Goal: Contribute content: Add original content to the website for others to see

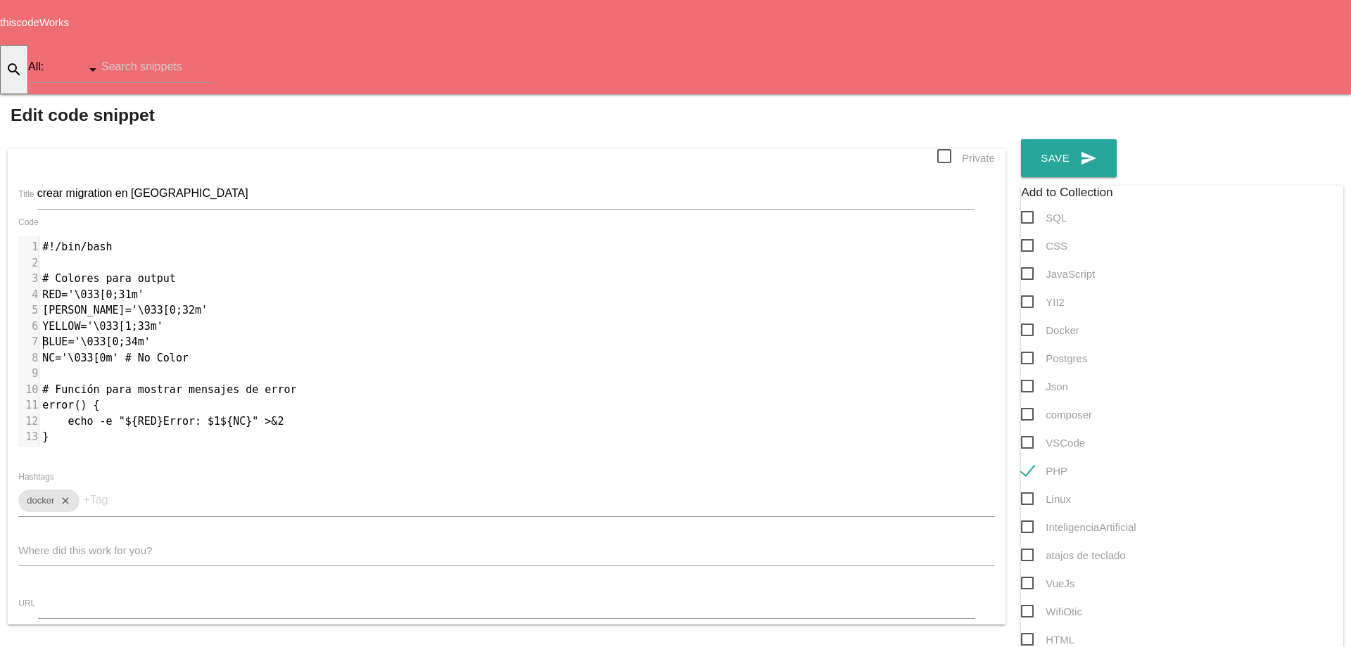
scroll to position [4, 0]
click at [614, 366] on pre "​" at bounding box center [522, 374] width 966 height 16
type textarea "#!/lor/ipsu # Dolorsi amet consec ADI='\702[3;13e' SEDDO='\654[6;98e' TEMPOR='\…"
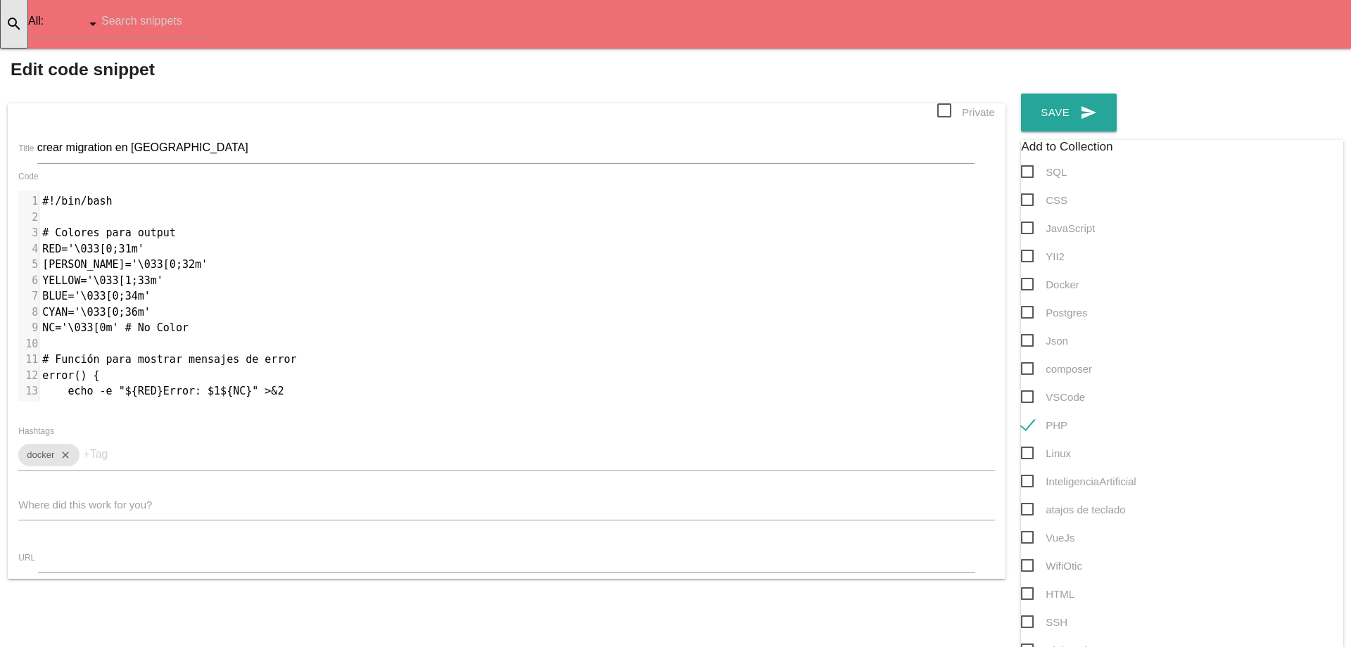
scroll to position [0, 0]
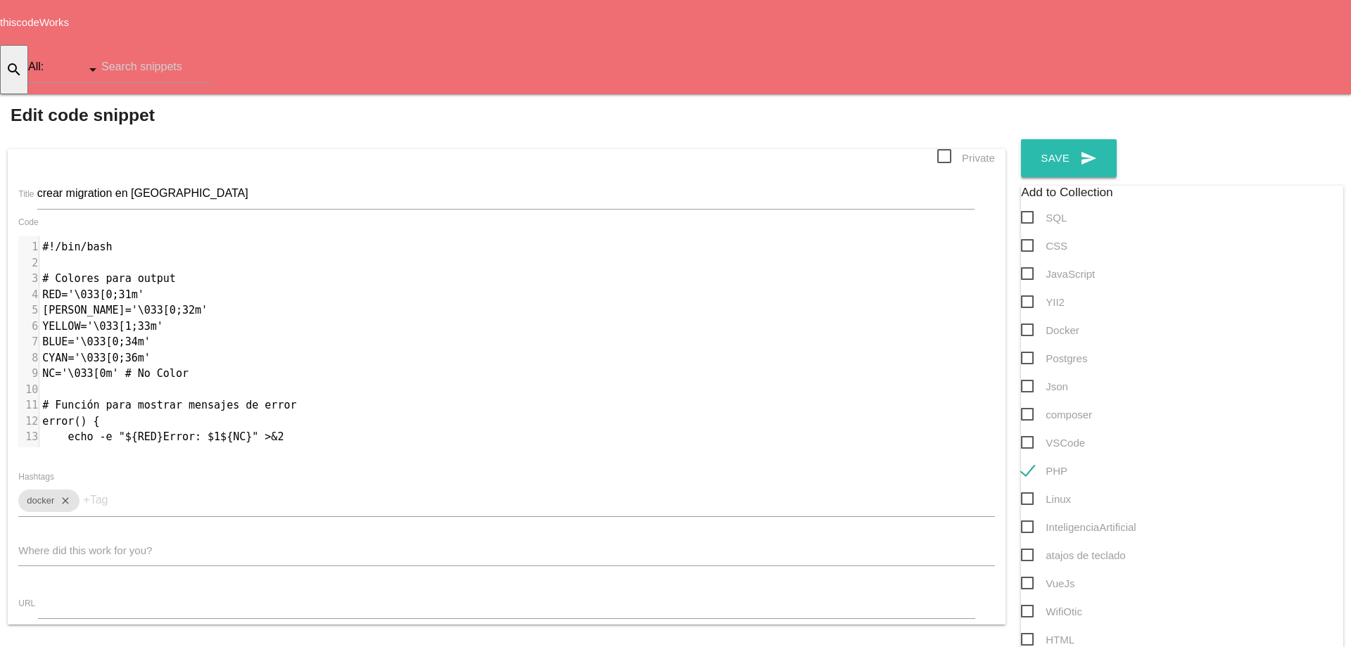
click at [1021, 139] on button "send Save" at bounding box center [1069, 158] width 96 height 38
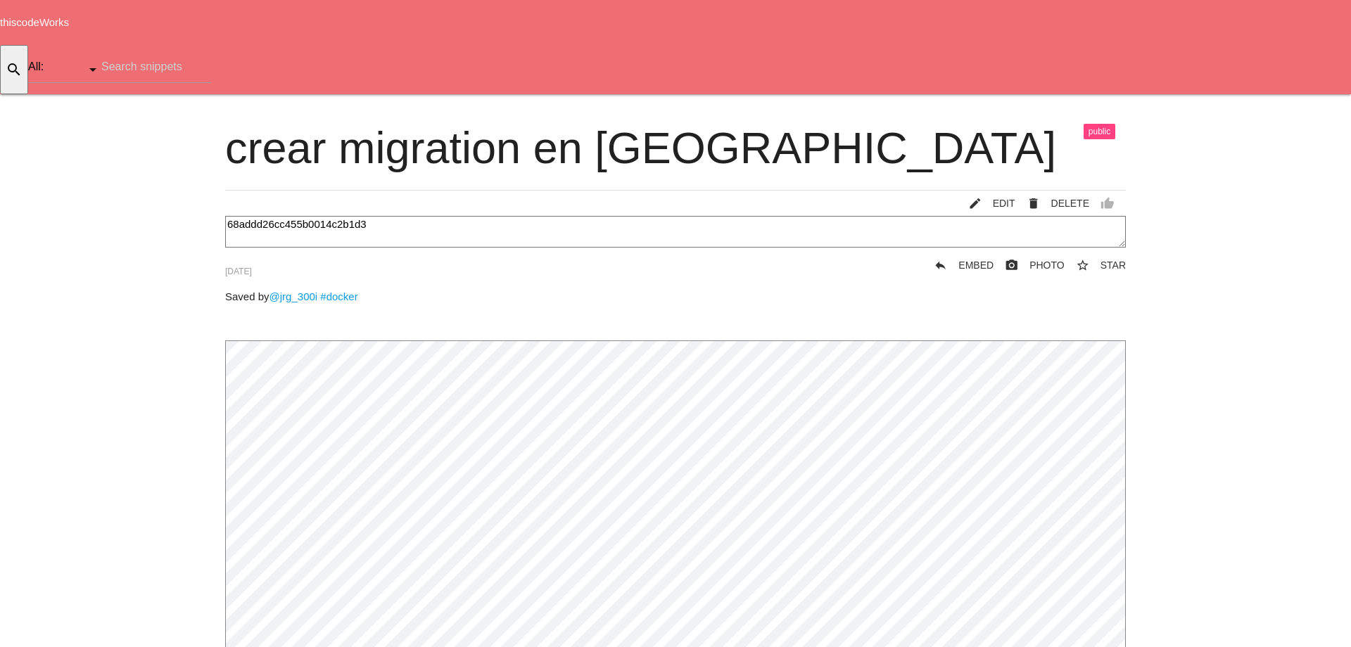
click at [1157, 94] on icon "home" at bounding box center [1164, 116] width 17 height 45
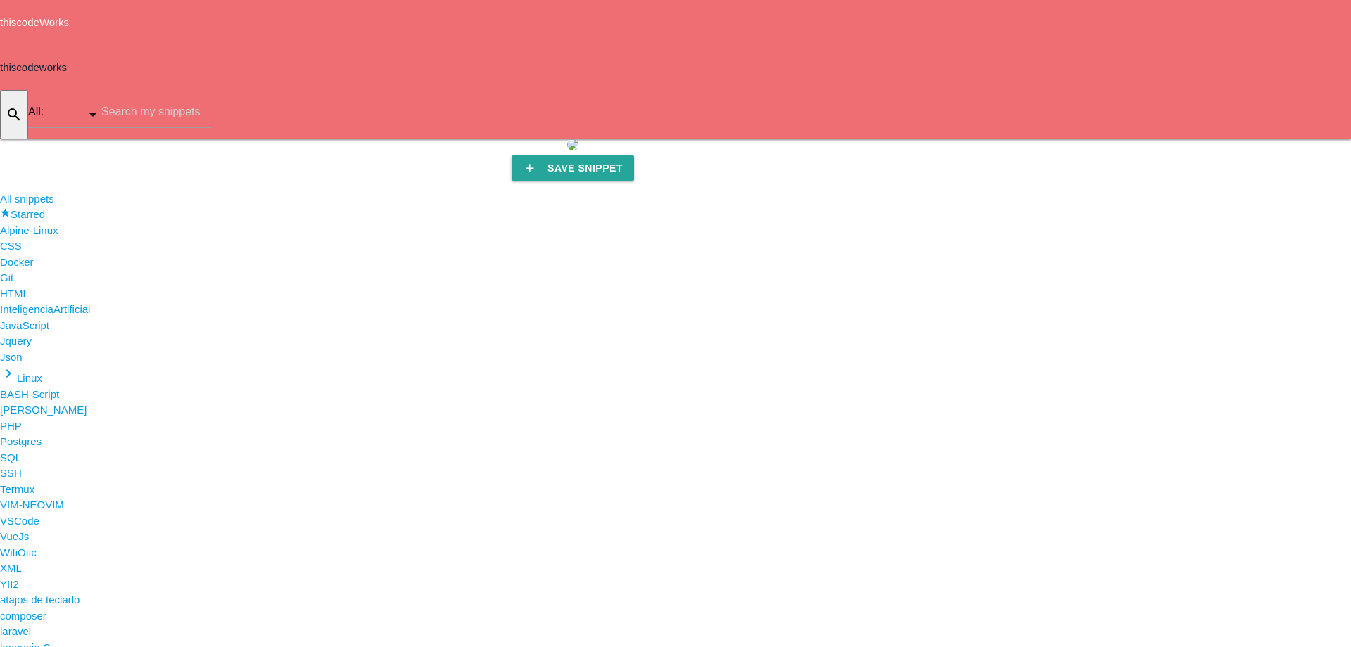
click at [62, 387] on li "keyboard_arrow_right Linux" at bounding box center [675, 376] width 1351 height 22
click at [211, 90] on div "search All: All: Code: Title: Tag: All: Code: Title: Tag:" at bounding box center [105, 114] width 211 height 49
type input "buscar caja"
click at [1253, 139] on icon "add" at bounding box center [1261, 161] width 17 height 45
click at [28, 55] on icon "code" at bounding box center [19, 62] width 17 height 15
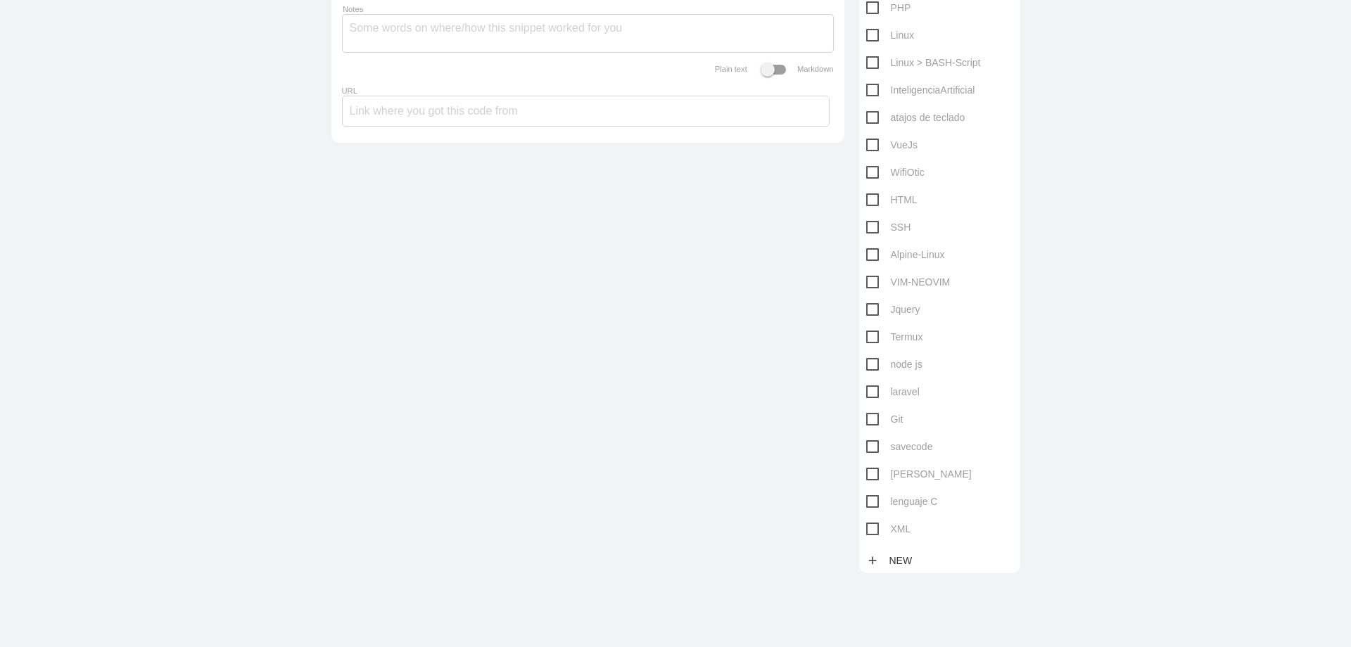
scroll to position [465, 0]
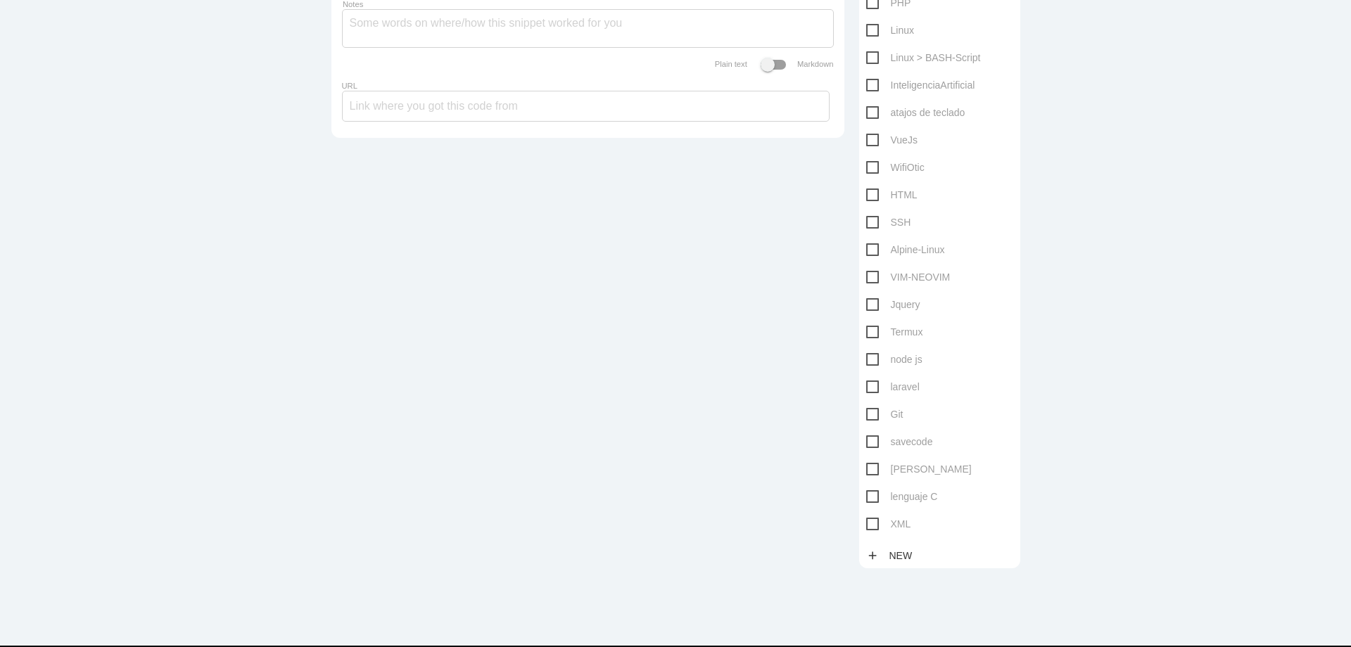
click at [869, 56] on span "Linux > BASH-Script" at bounding box center [923, 58] width 115 height 18
click at [869, 56] on input "Linux > BASH-Script" at bounding box center [870, 53] width 9 height 9
checkbox input "true"
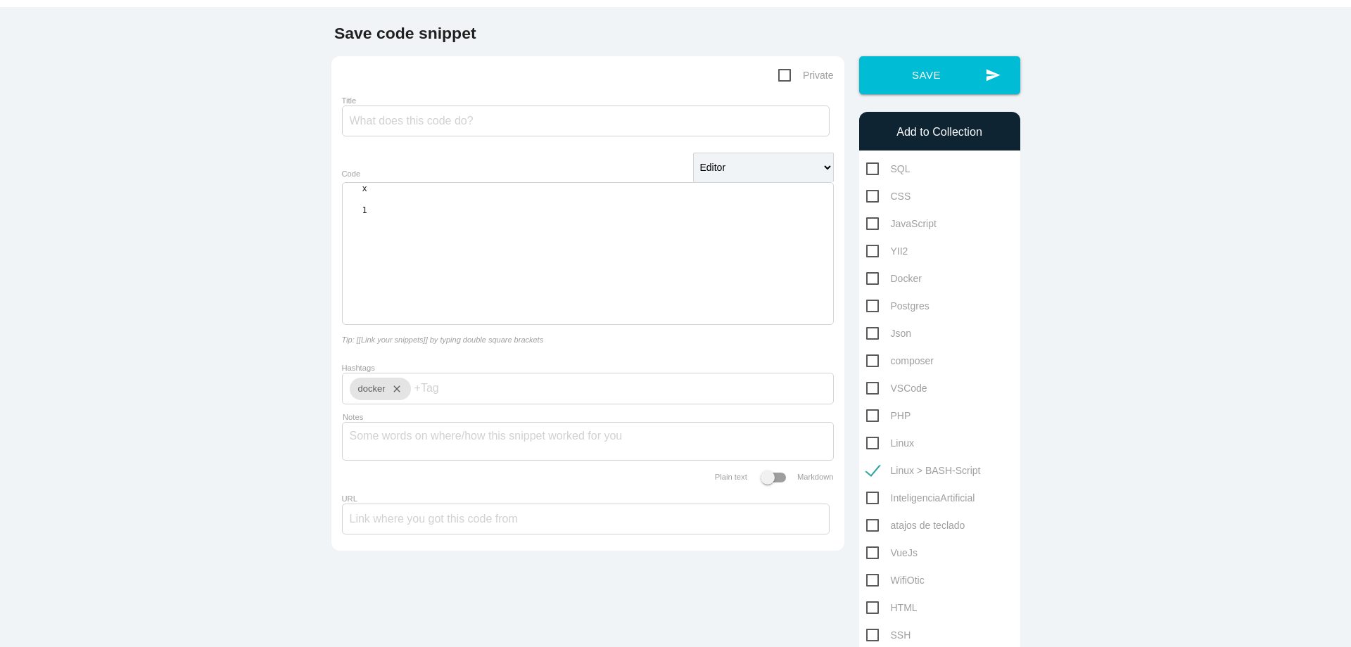
scroll to position [4, 0]
click at [596, 245] on div "​ x 1 ​" at bounding box center [588, 254] width 491 height 141
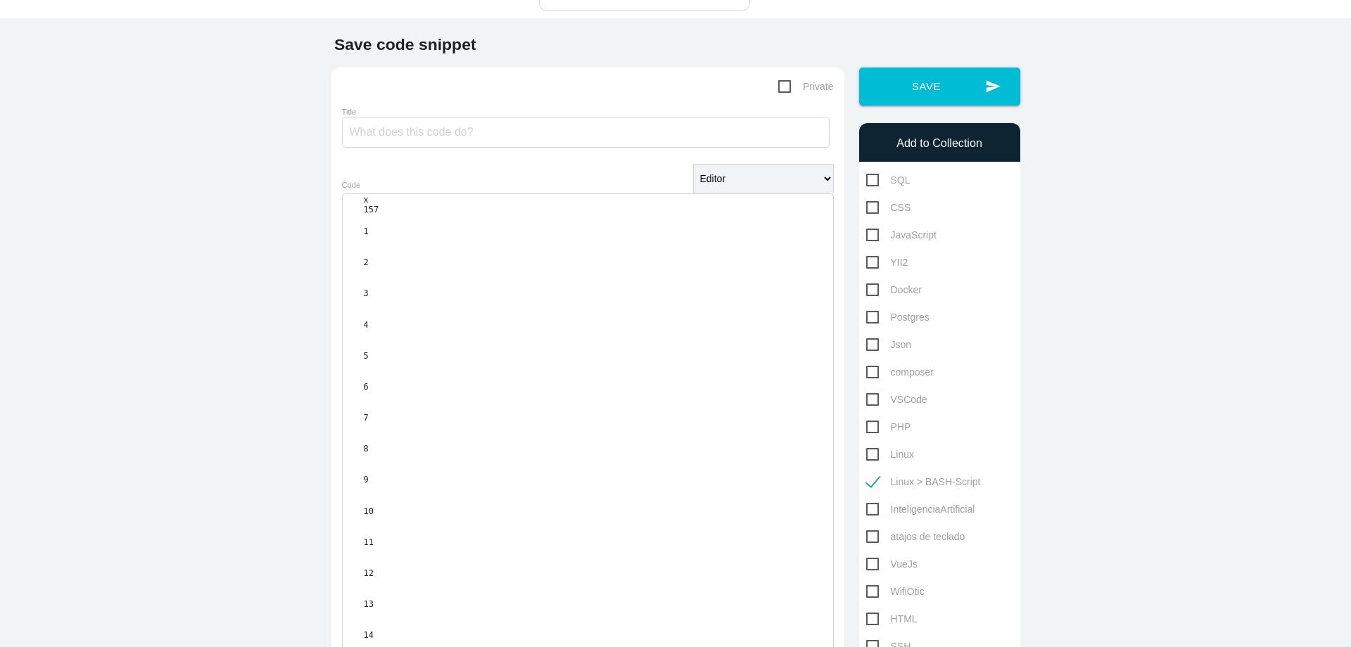
scroll to position [0, 0]
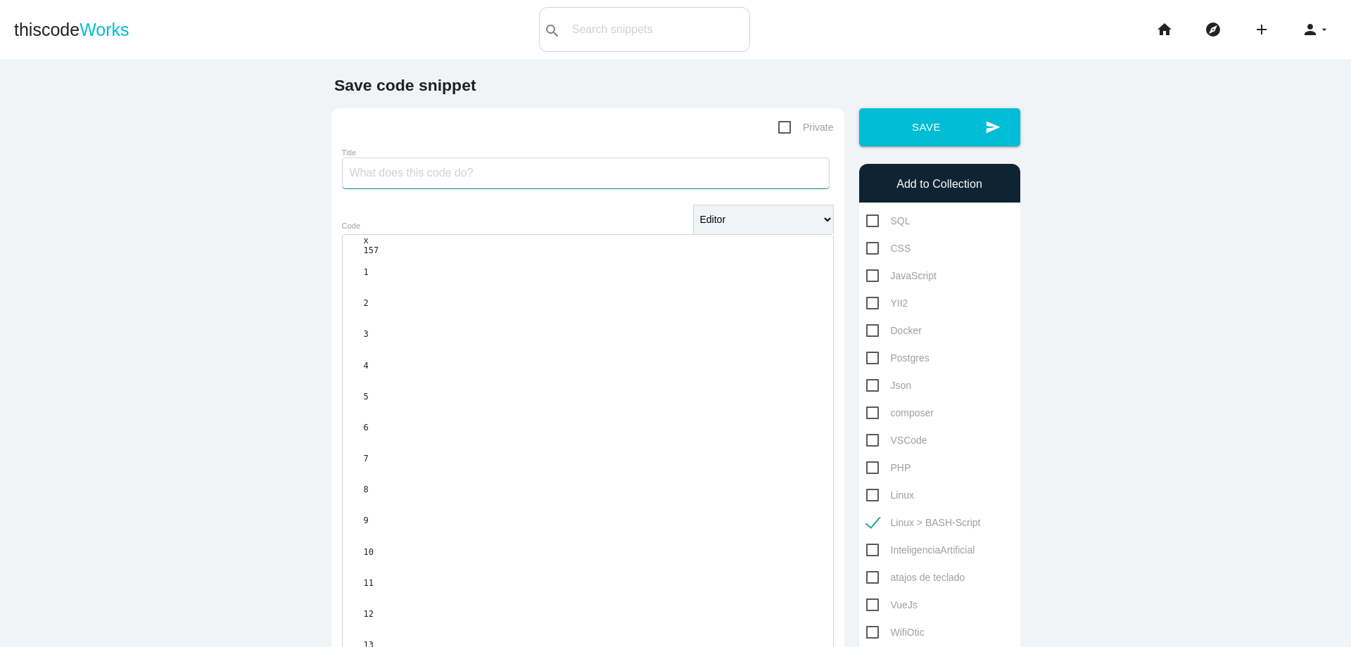
click at [655, 178] on input "Title" at bounding box center [586, 173] width 488 height 31
type input "b"
type input "programa buscar caja de comida"
click at [926, 132] on button "send Save" at bounding box center [939, 127] width 161 height 38
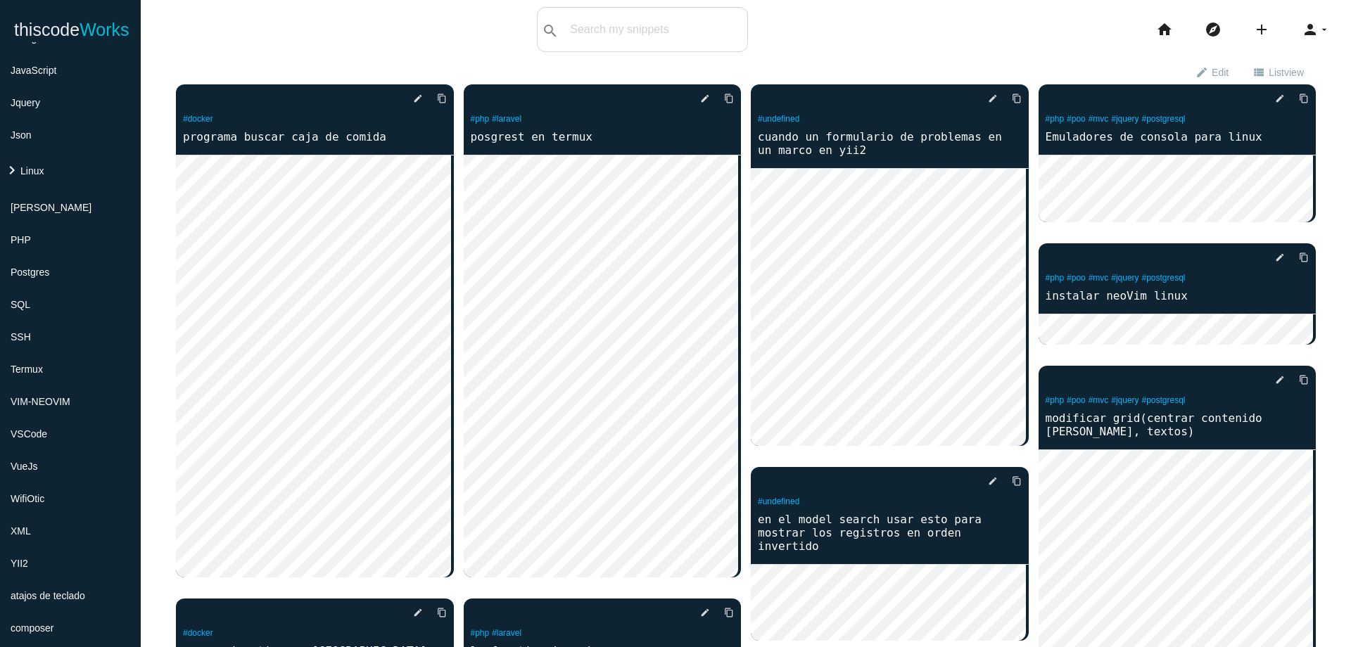
scroll to position [289, 0]
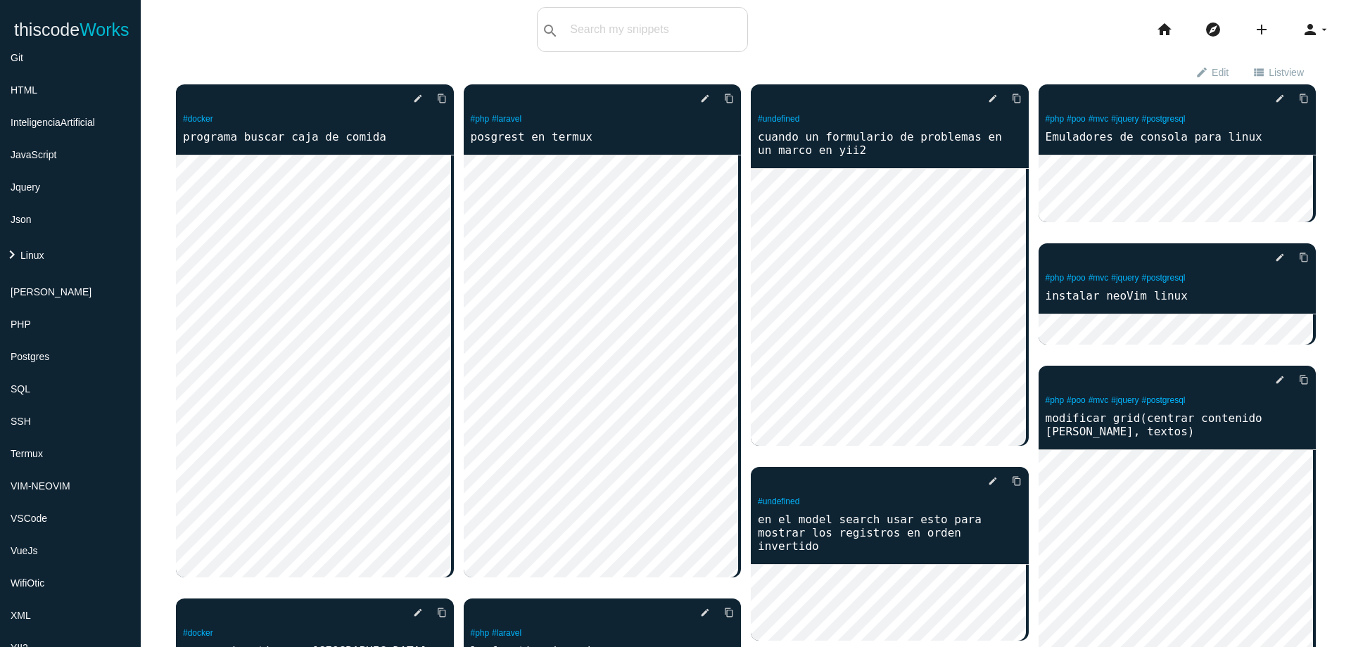
click at [63, 255] on li "keyboard_arrow_right Linux" at bounding box center [70, 256] width 141 height 40
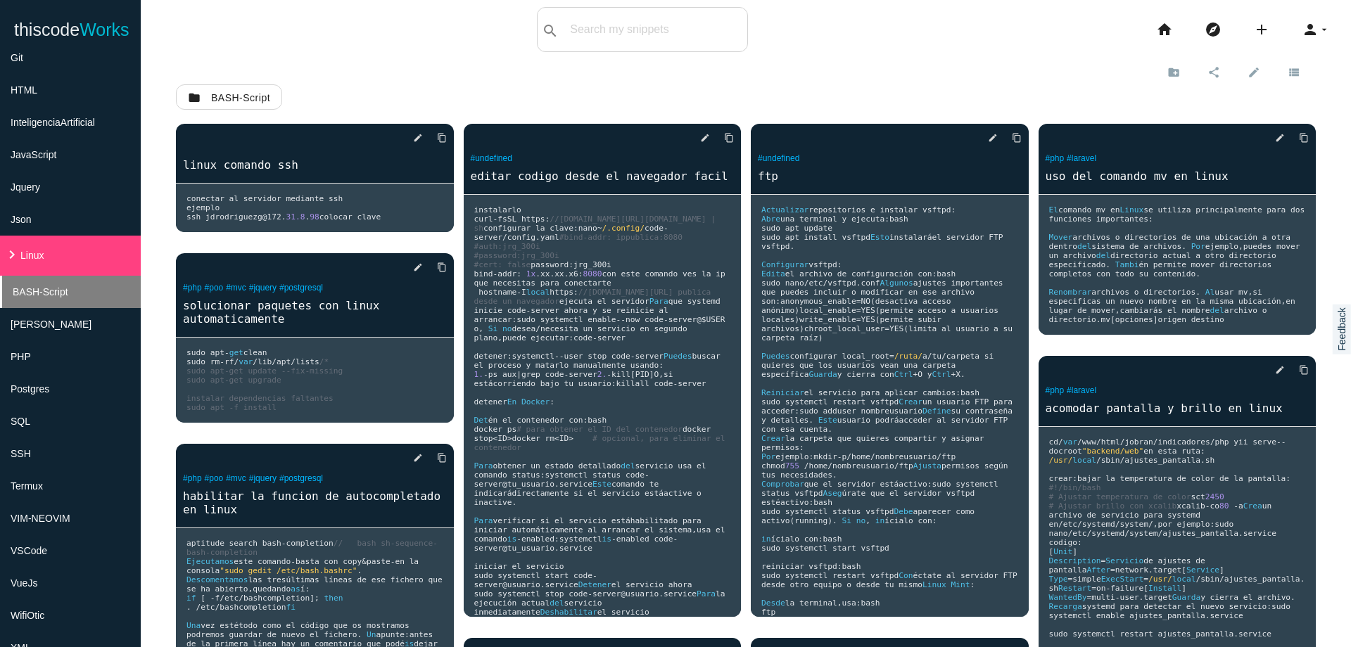
click at [78, 293] on li "BASH-Script" at bounding box center [70, 292] width 141 height 32
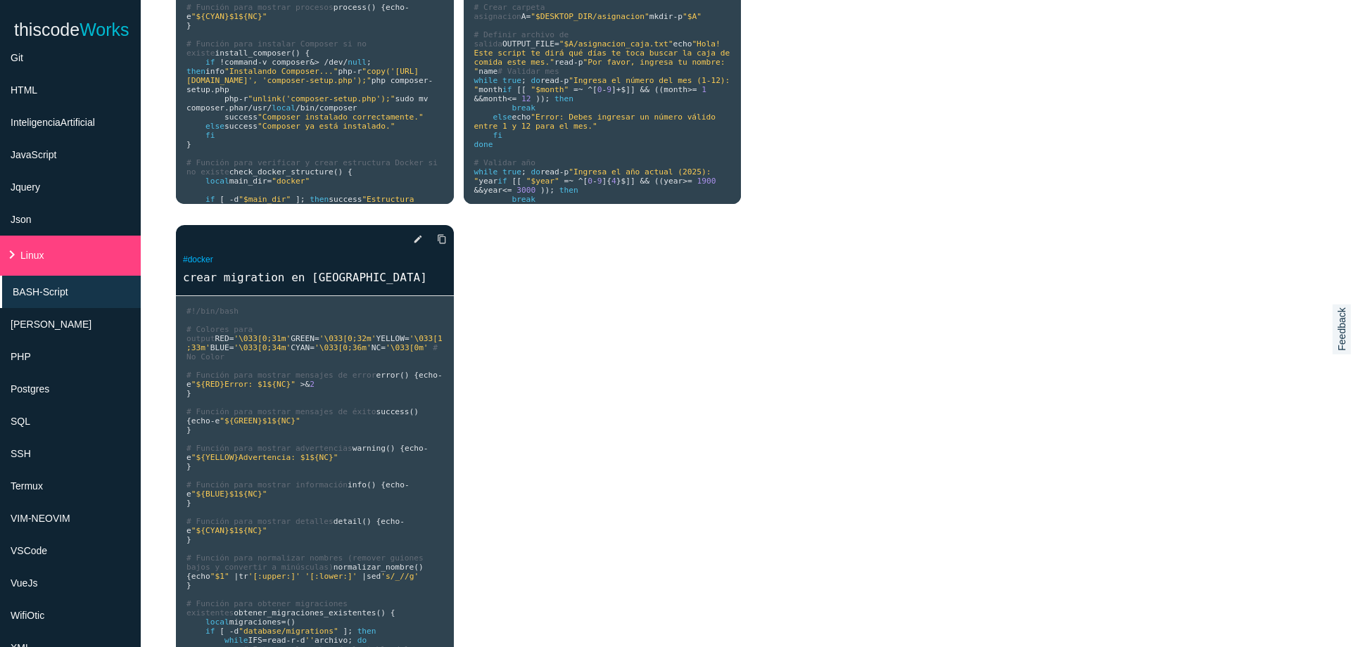
scroll to position [385, 0]
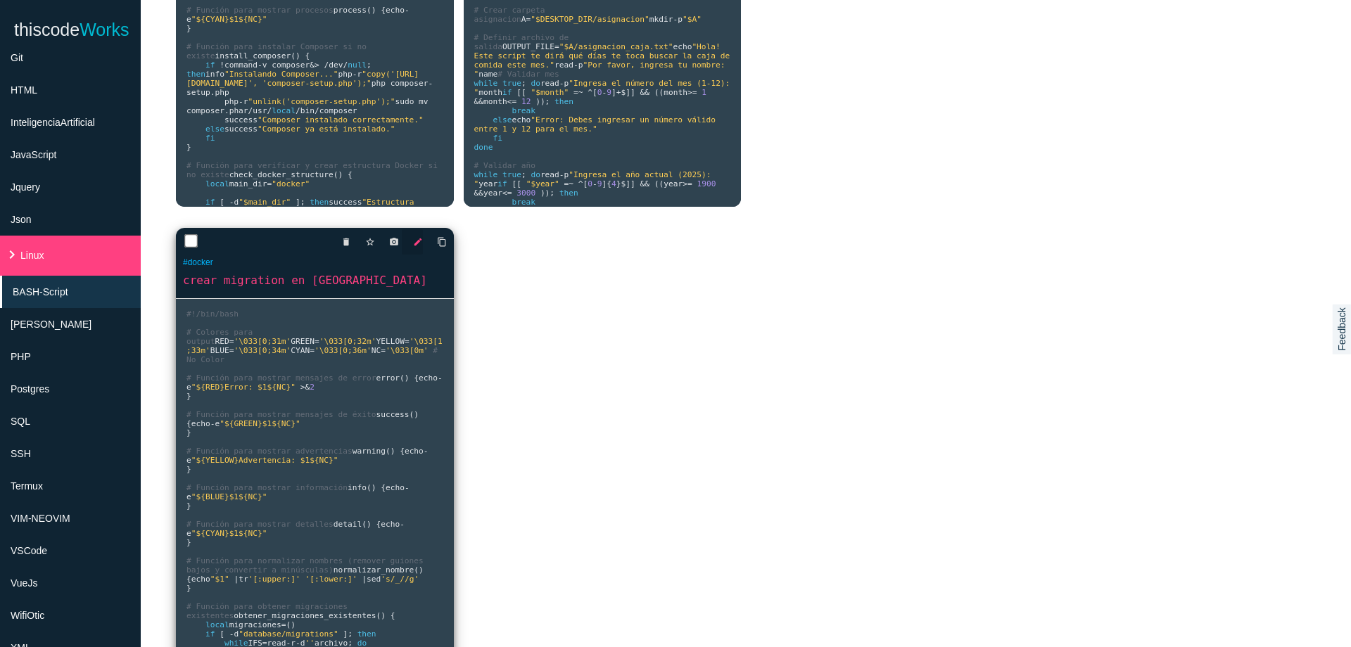
click at [417, 250] on icon "edit" at bounding box center [418, 241] width 10 height 25
